Goal: Complete application form

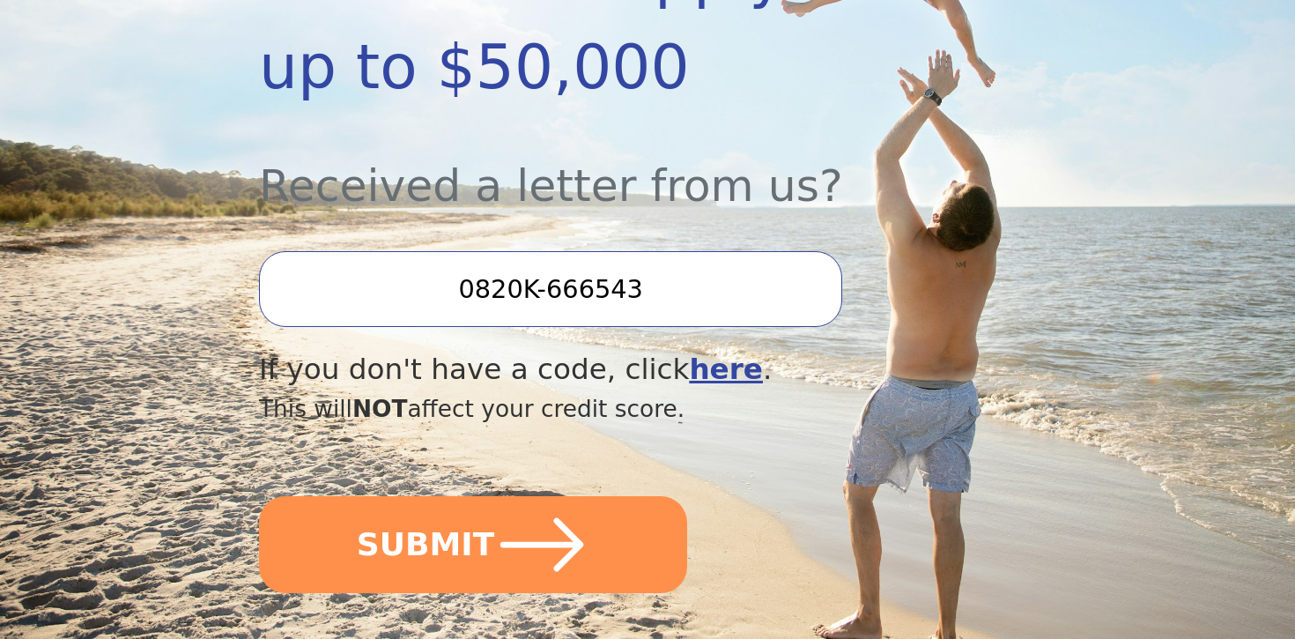
scroll to position [561, 0]
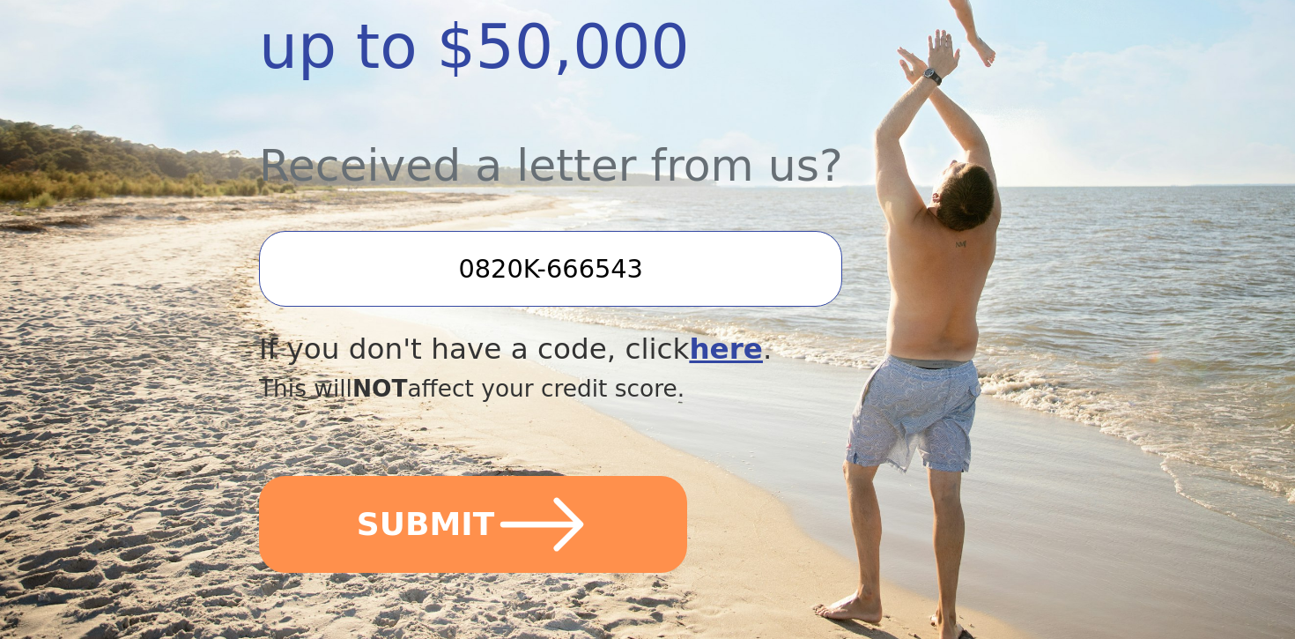
click at [625, 231] on input "0820K-666543" at bounding box center [550, 269] width 583 height 76
click at [676, 231] on input "0820K-666543" at bounding box center [550, 269] width 583 height 76
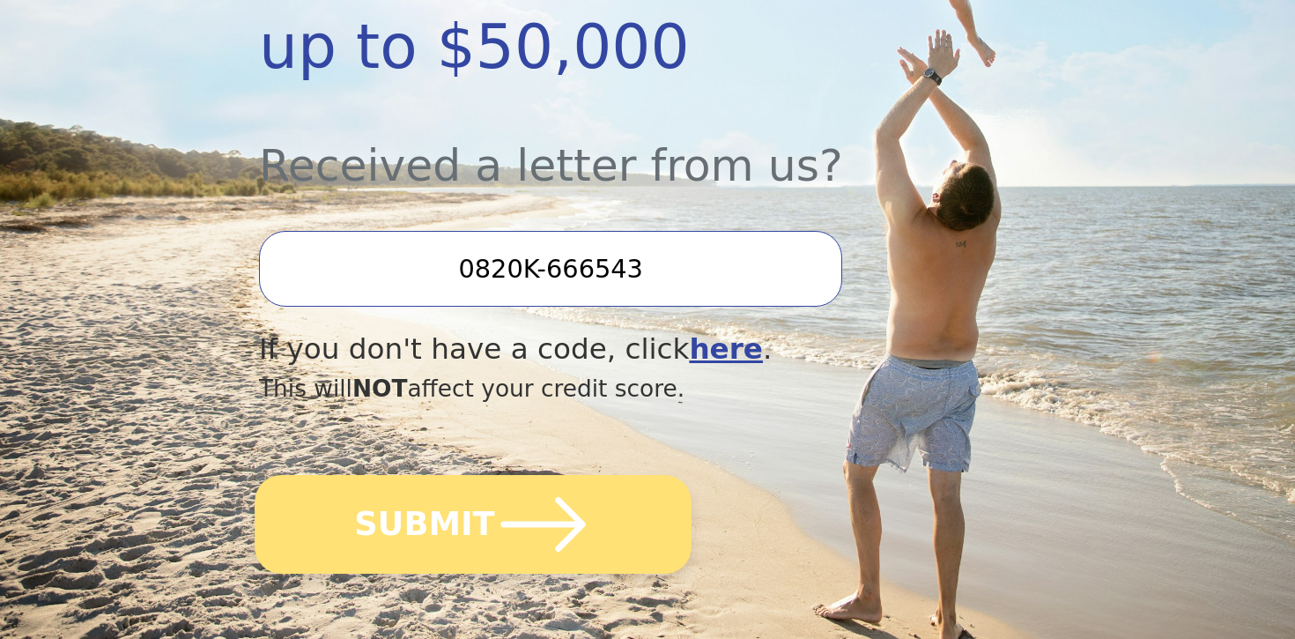
click at [474, 487] on button "SUBMIT" at bounding box center [473, 524] width 437 height 99
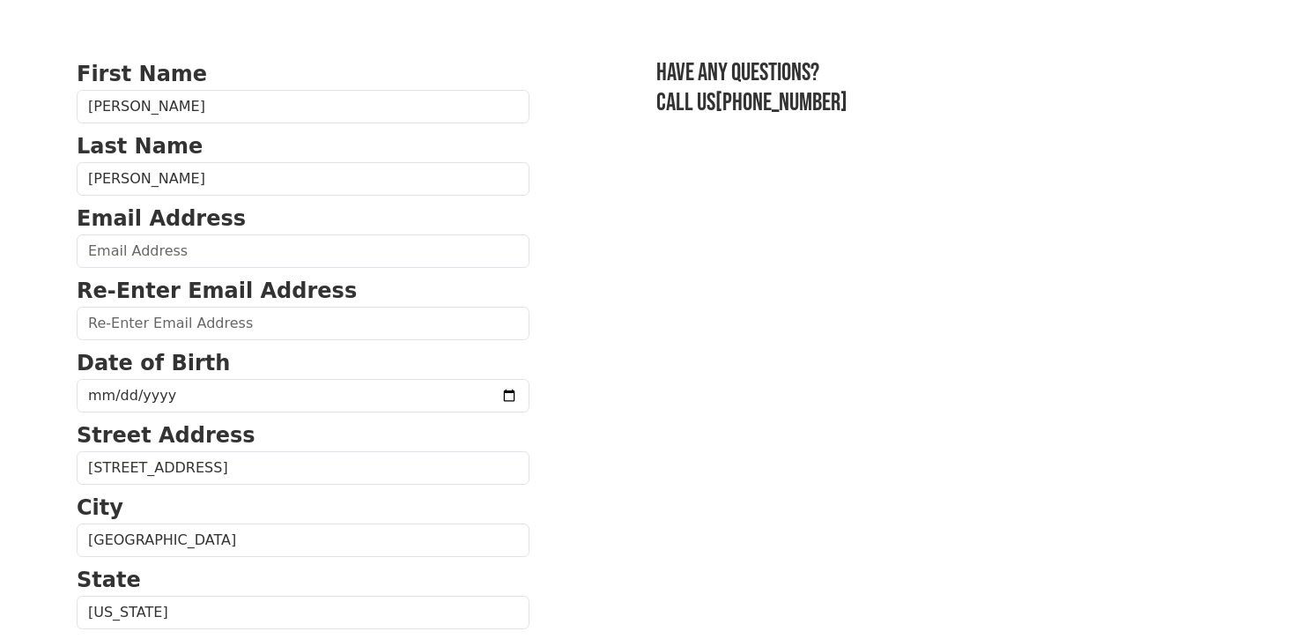
scroll to position [93, 0]
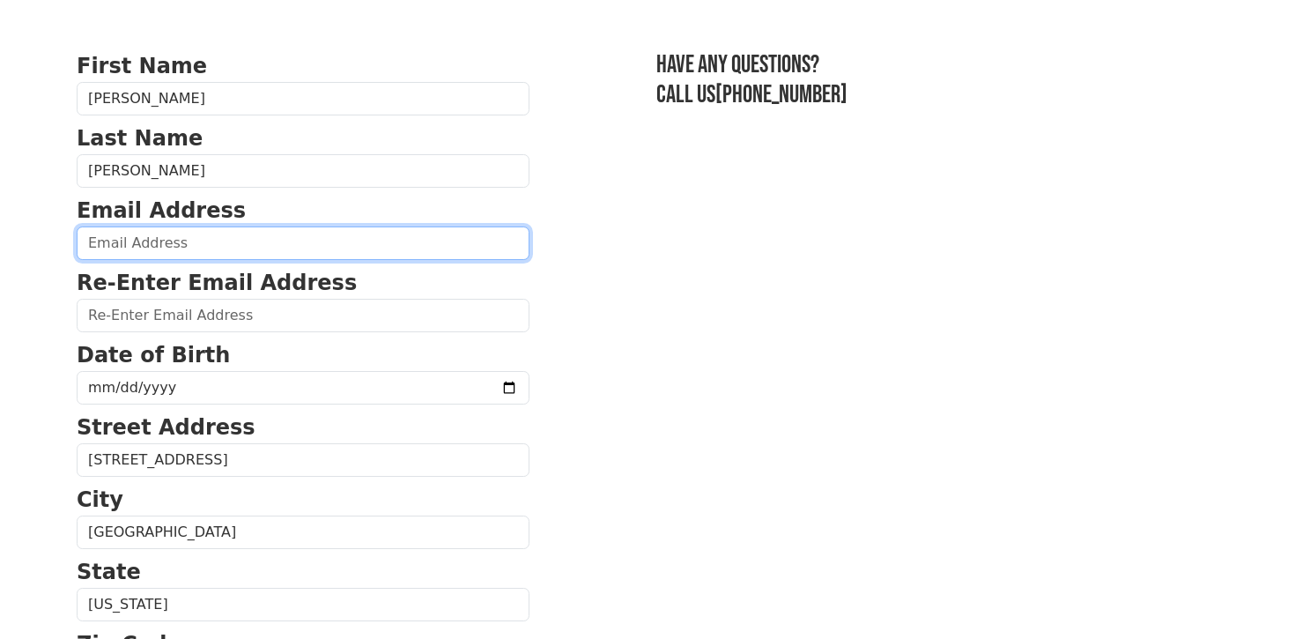
click at [319, 248] on input "email" at bounding box center [303, 242] width 453 height 33
type input "josepaez47@gmail.com"
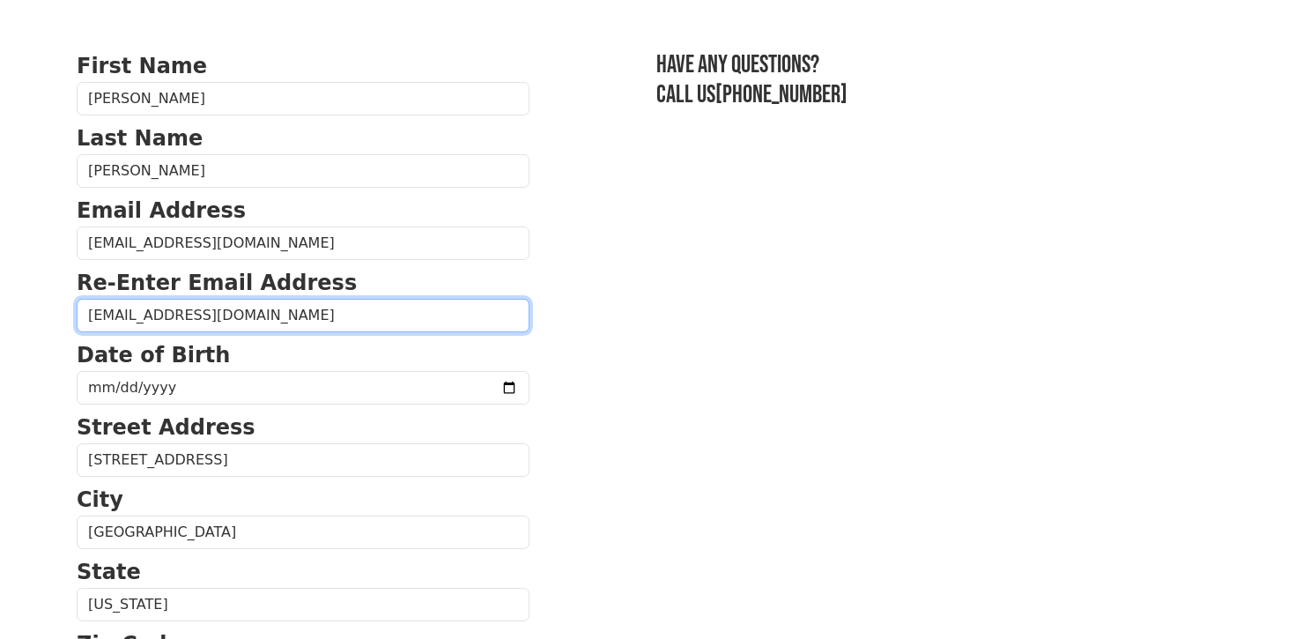
type input "josepaez47@gmail.com"
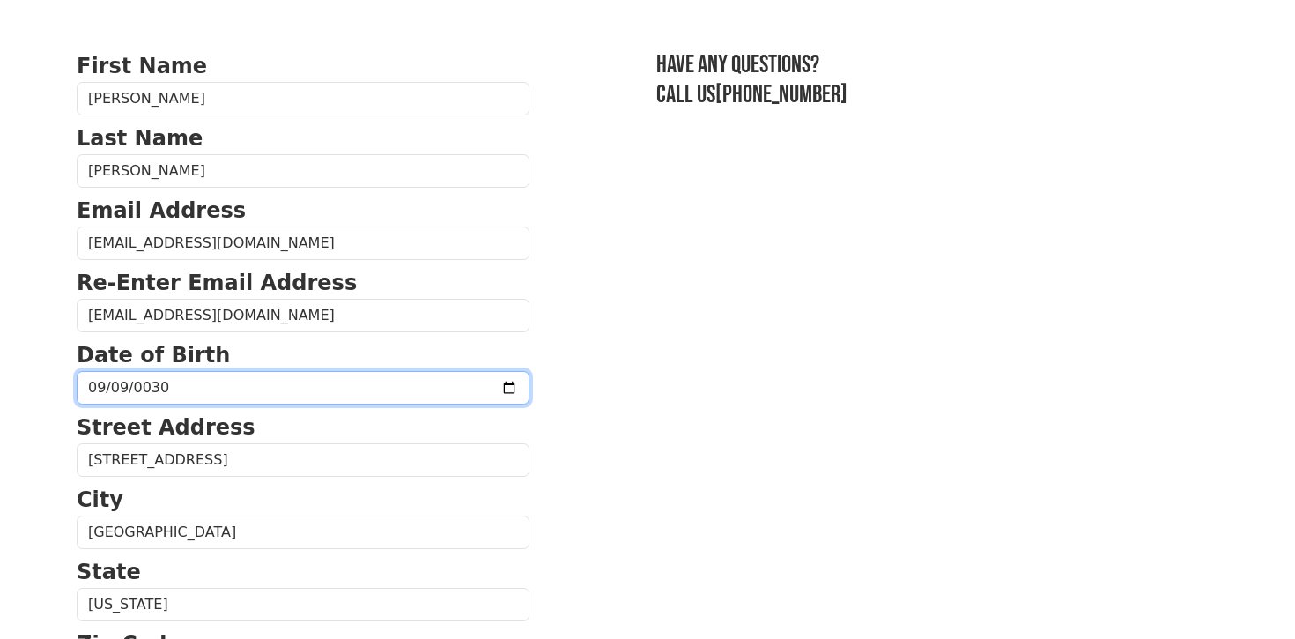
type input "0302-09-09"
click at [92, 382] on input "date" at bounding box center [303, 387] width 453 height 33
click at [115, 389] on input "date" at bounding box center [303, 387] width 453 height 33
type input "1989-09-30"
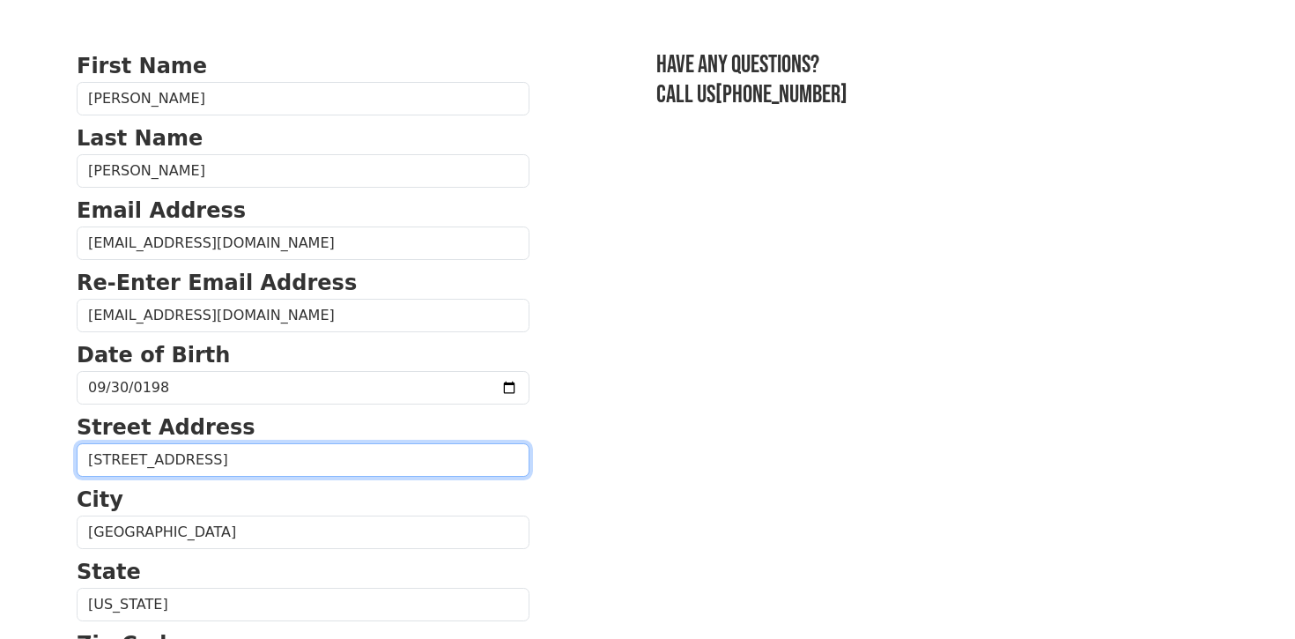
drag, startPoint x: 319, startPoint y: 465, endPoint x: 20, endPoint y: 454, distance: 298.9
click at [20, 454] on body "First Name Jose Last Name Paez Jaimes Email Address josepaez47@gmail.com Re-Ent…" at bounding box center [647, 226] width 1295 height 639
type input "1473 79TH ST APT 2"
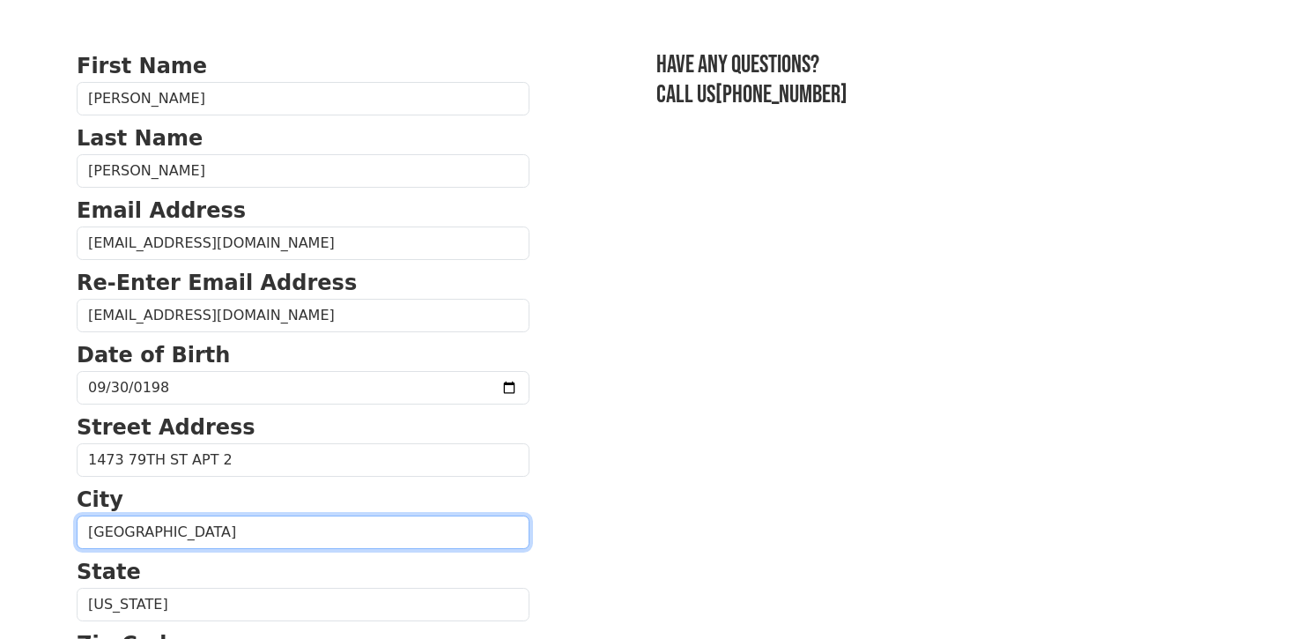
type input "Brooklyn"
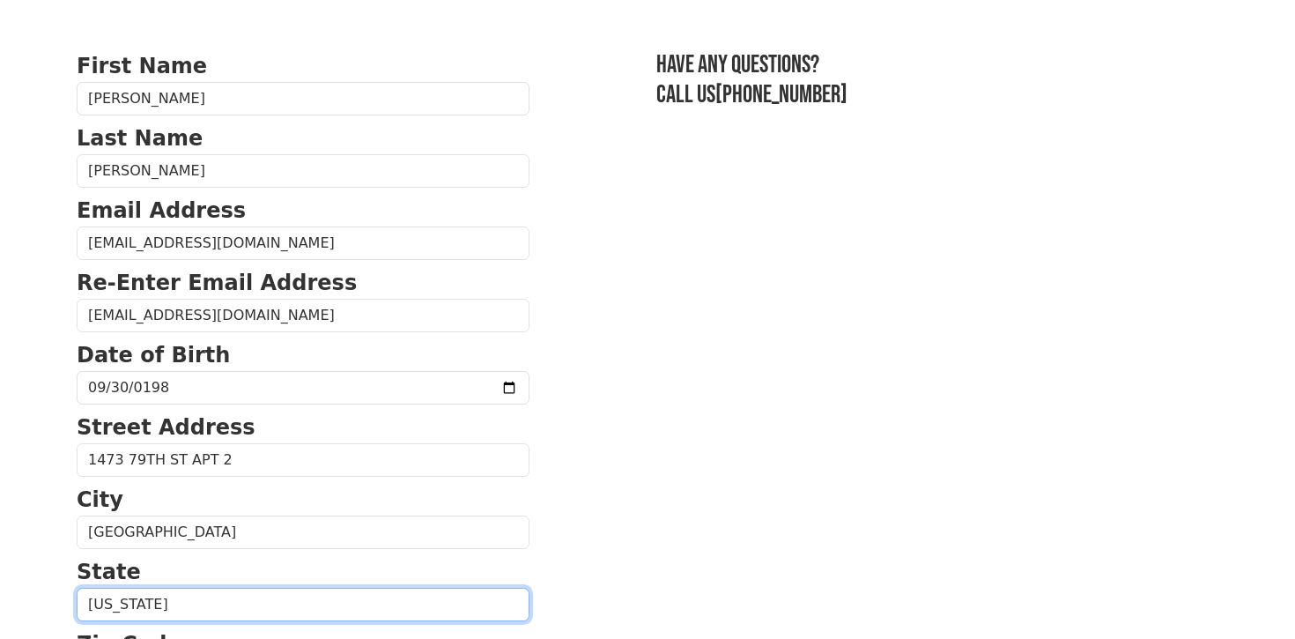
select select "NY"
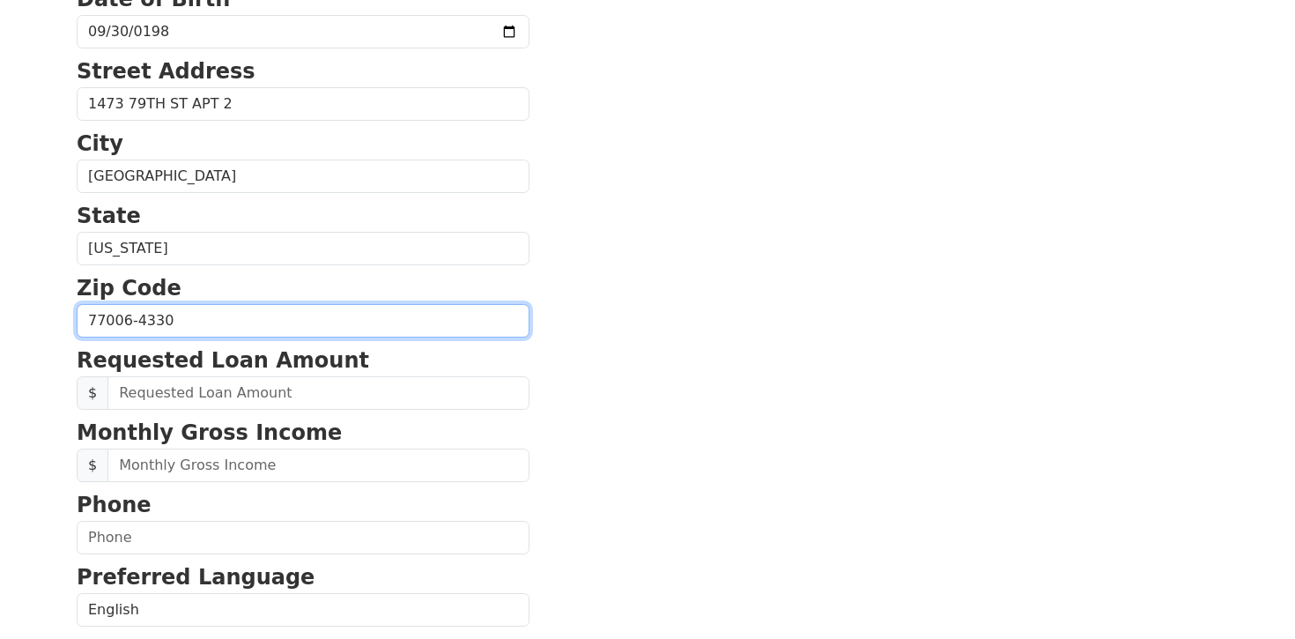
scroll to position [450, 0]
type input "11228"
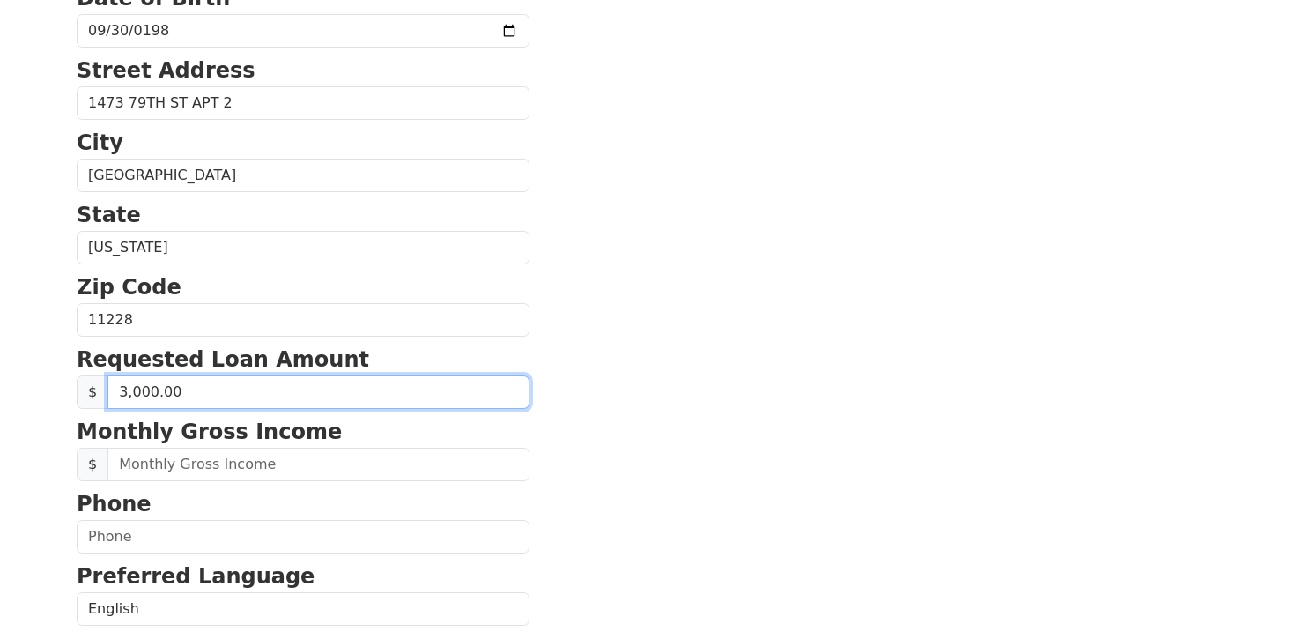
type input "30,000.00"
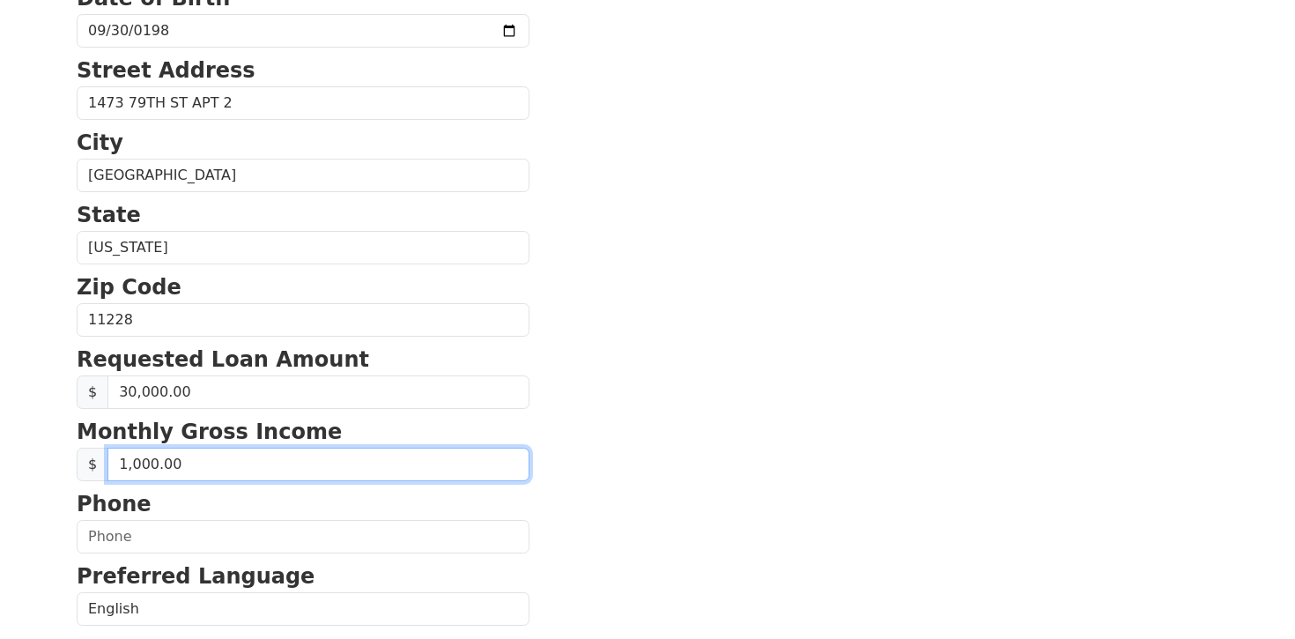
type input "10,000.00"
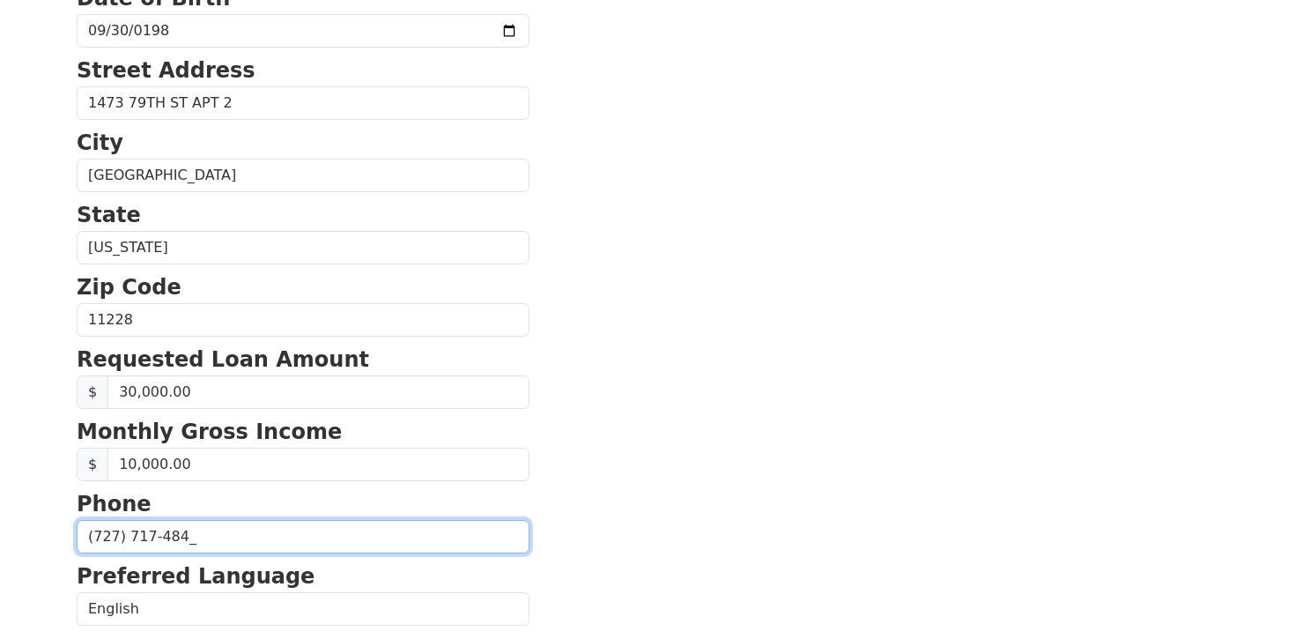
type input "(727) 717-4847"
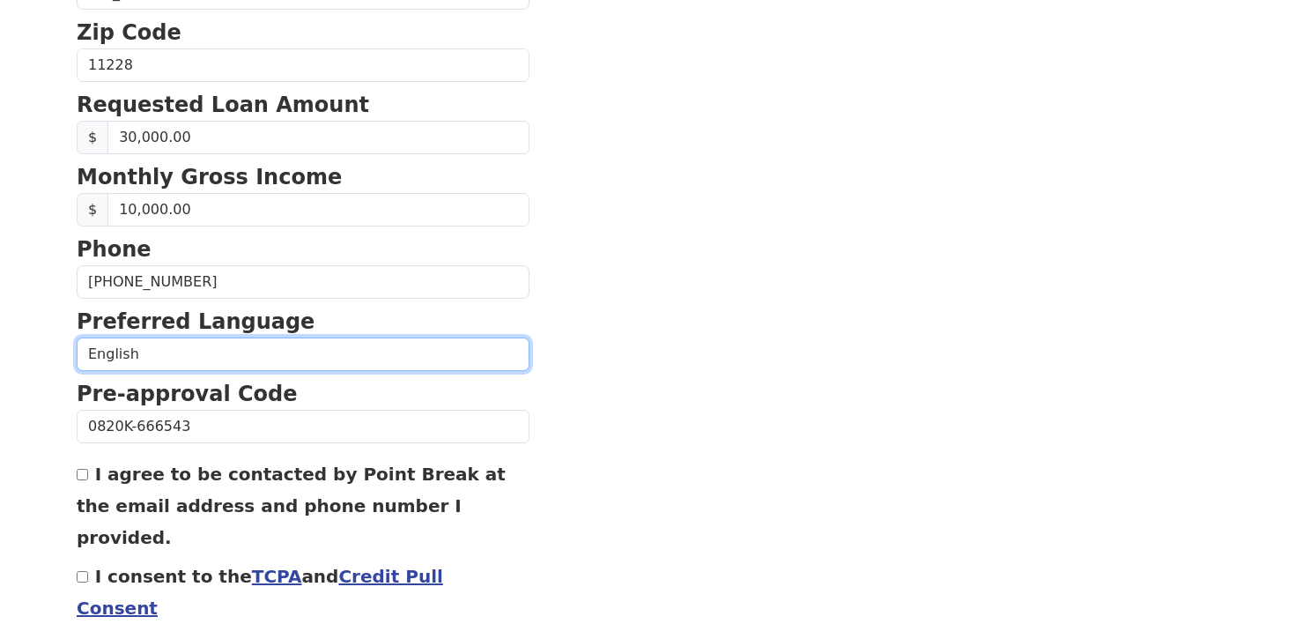
scroll to position [708, 0]
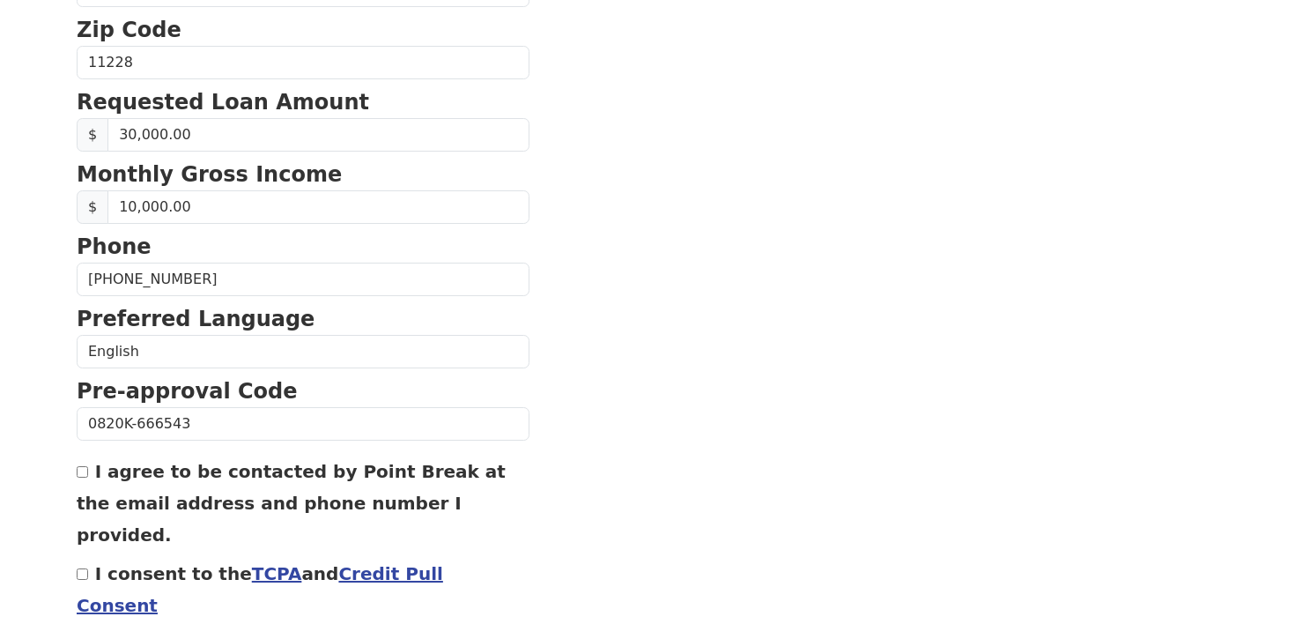
click at [86, 474] on input "I agree to be contacted by Point Break at the email address and phone number I …" at bounding box center [82, 471] width 11 height 11
checkbox input "true"
click at [82, 568] on input "I consent to the TCPA and Credit Pull Consent" at bounding box center [82, 573] width 11 height 11
checkbox input "true"
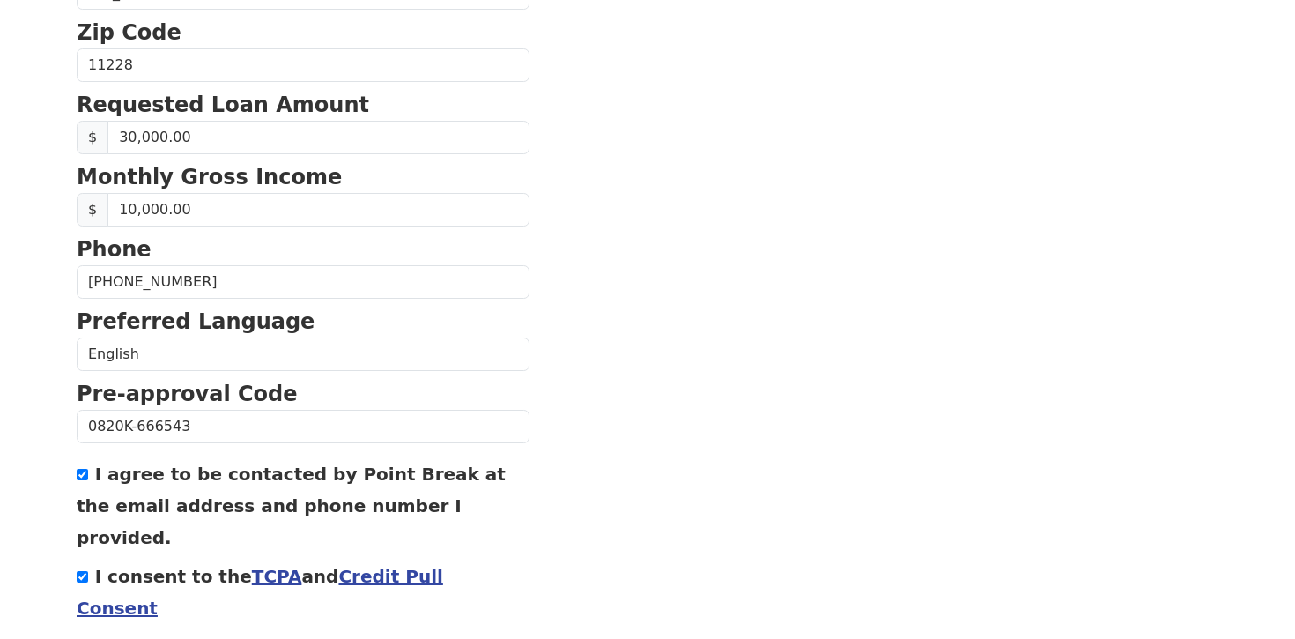
scroll to position [706, 0]
